Goal: Task Accomplishment & Management: Manage account settings

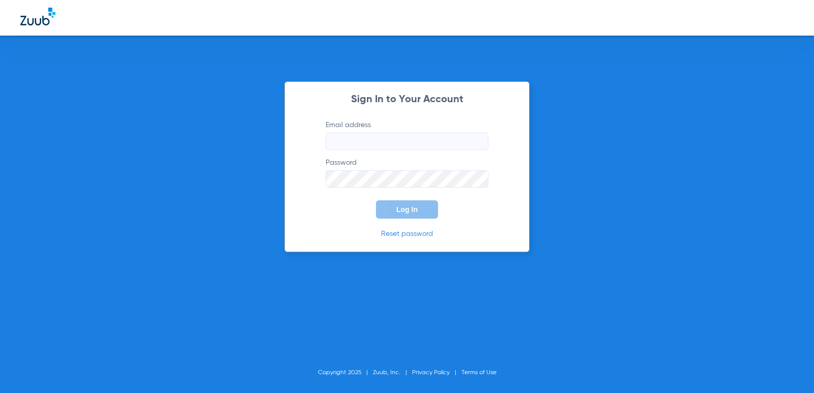
click at [380, 138] on input "Email address" at bounding box center [407, 141] width 163 height 17
type input "[PERSON_NAME][EMAIL_ADDRESS][DOMAIN_NAME]"
click at [414, 213] on span "Log In" at bounding box center [407, 210] width 21 height 8
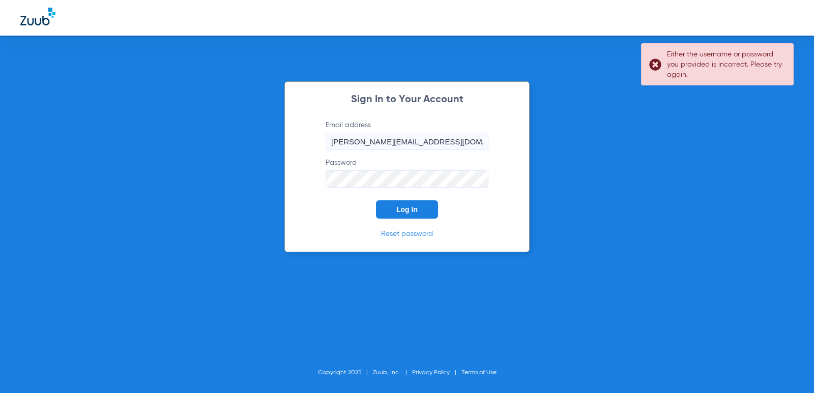
click at [310, 175] on div "Sign In to Your Account Email address [PERSON_NAME][EMAIL_ADDRESS][DOMAIN_NAME]…" at bounding box center [407, 166] width 245 height 171
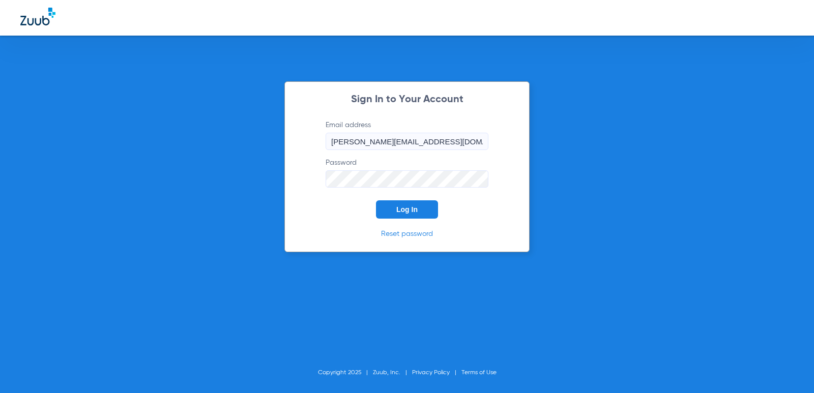
click at [408, 204] on button "Log In" at bounding box center [407, 210] width 62 height 18
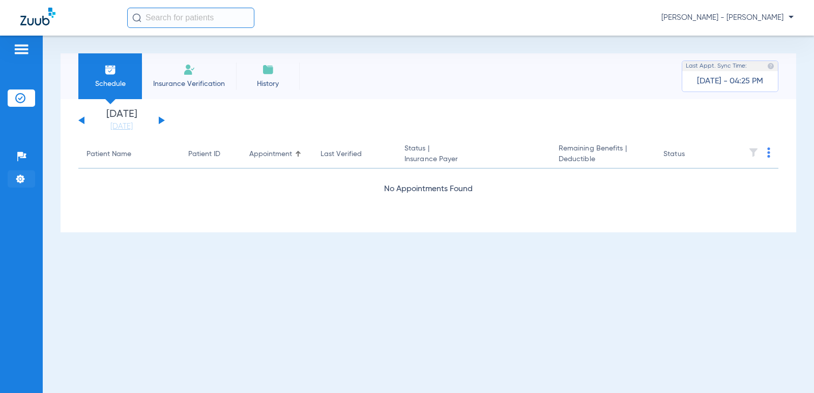
click at [20, 179] on img at bounding box center [20, 179] width 10 height 10
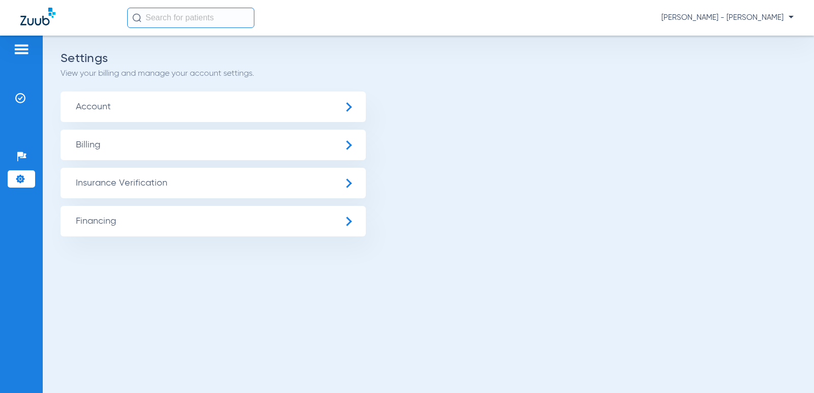
click at [349, 144] on span "Billing" at bounding box center [213, 145] width 305 height 31
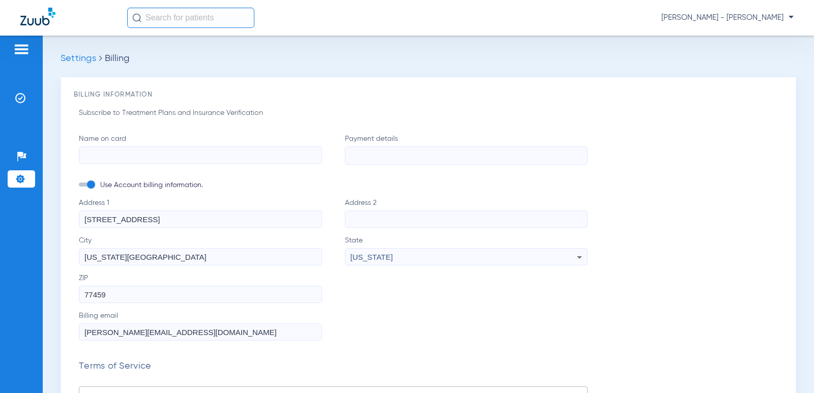
type input "[PERSON_NAME]"
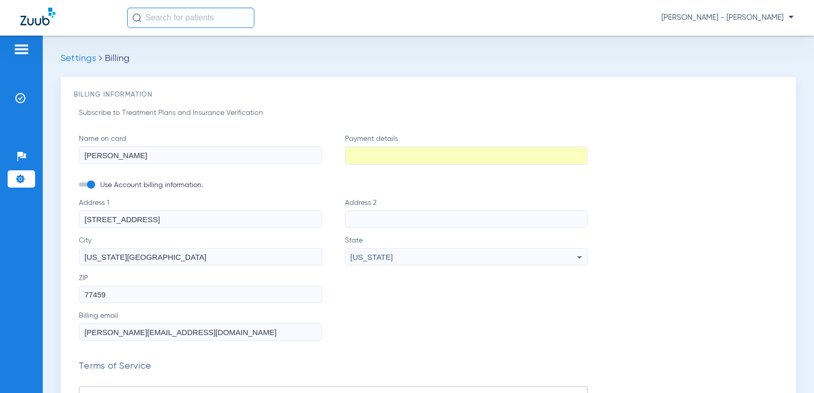
click at [204, 191] on form "Name on card [PERSON_NAME] Payment details Use Account billing information. Add…" at bounding box center [333, 357] width 509 height 447
click at [375, 308] on form "Name on card [PERSON_NAME] Payment details Use Account billing information. Add…" at bounding box center [333, 357] width 509 height 447
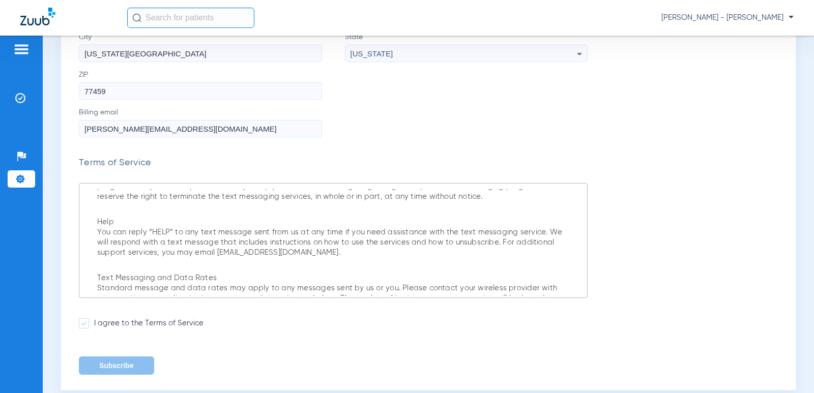
scroll to position [6282, 0]
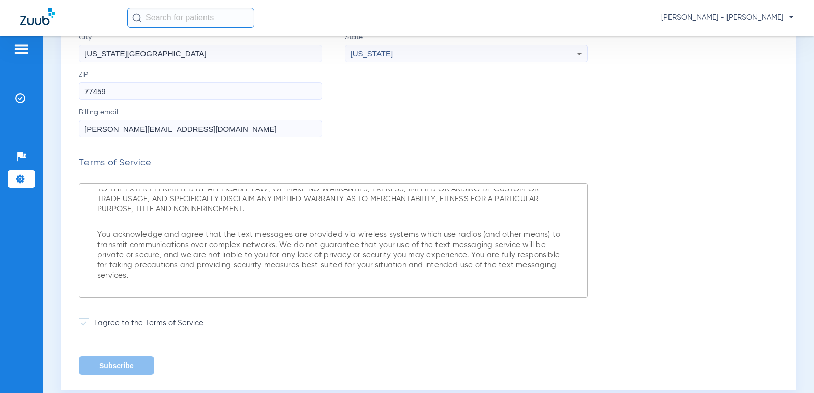
click at [89, 323] on span at bounding box center [84, 324] width 10 height 10
click at [96, 320] on input "I agree to the Terms of Service" at bounding box center [96, 320] width 0 height 0
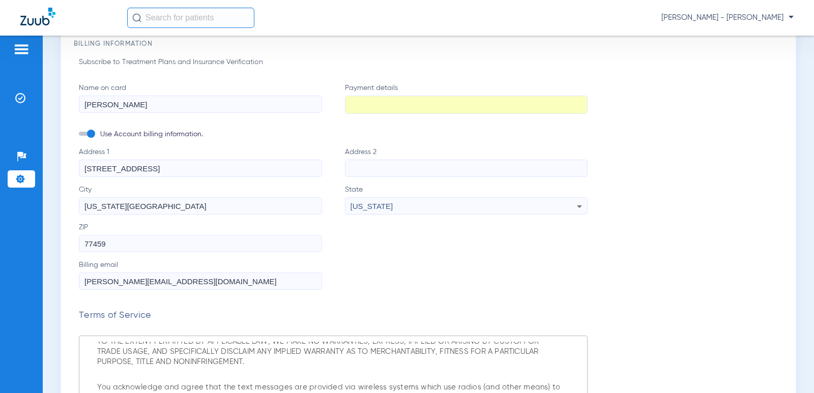
scroll to position [219, 0]
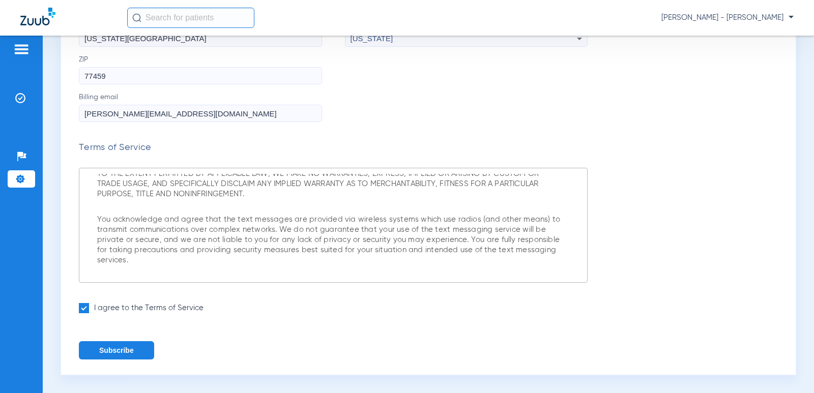
click at [130, 351] on button "Subscribe" at bounding box center [116, 351] width 75 height 18
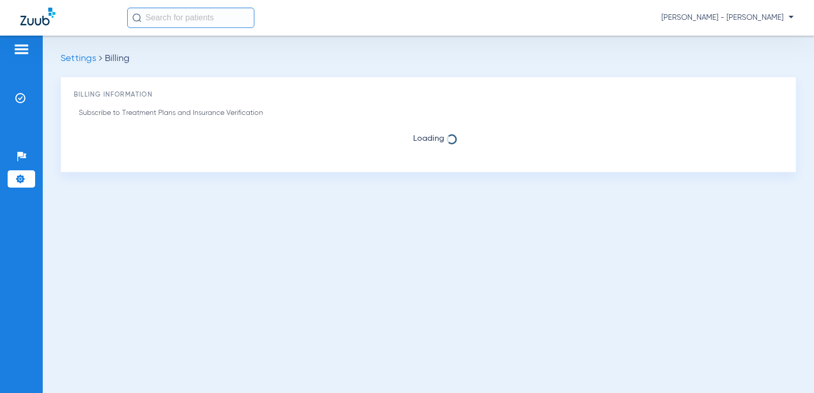
scroll to position [0, 0]
